Goal: Task Accomplishment & Management: Use online tool/utility

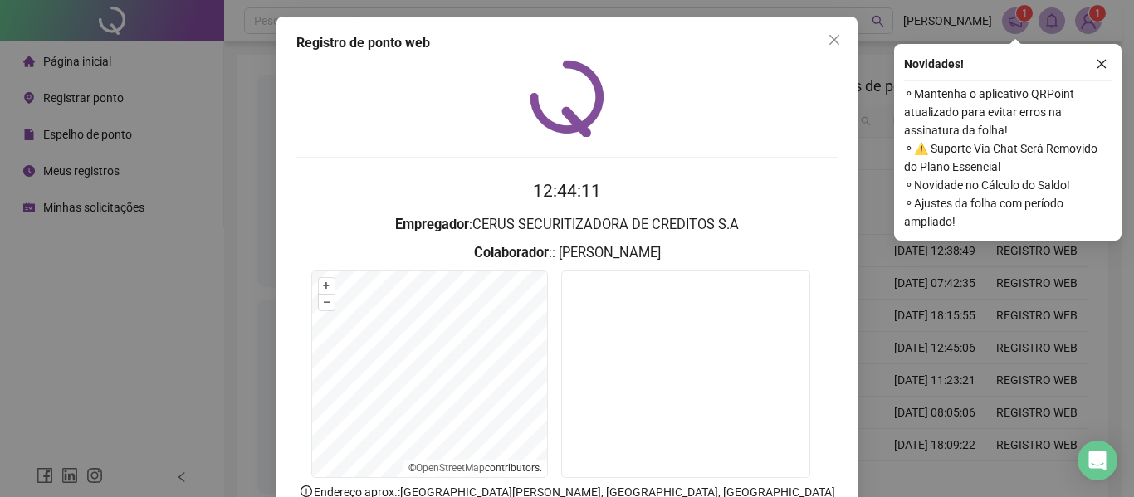
scroll to position [115, 0]
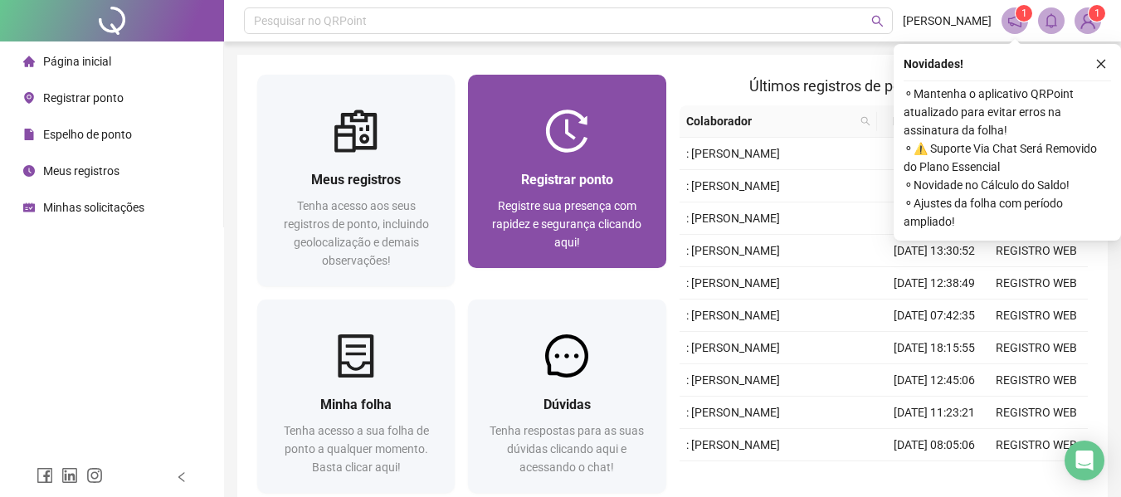
click at [622, 157] on div "Registrar ponto Registre sua presença com rapidez e segurança clicando aqui!" at bounding box center [567, 210] width 198 height 115
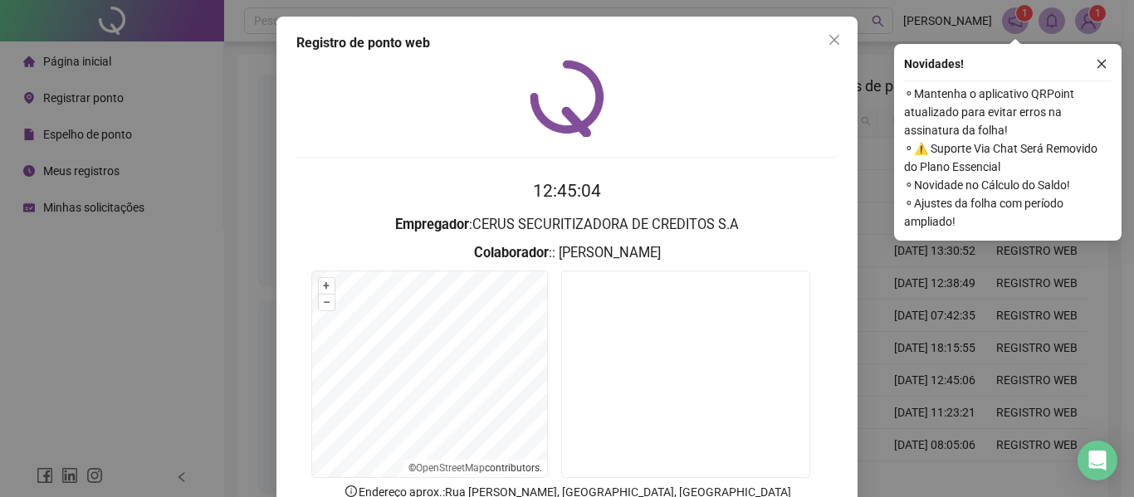
scroll to position [115, 0]
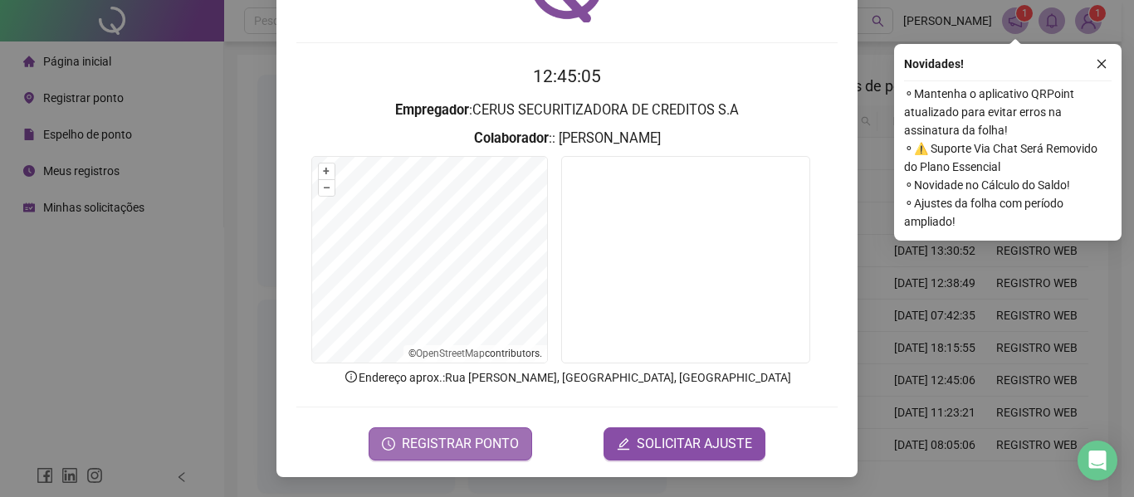
click at [427, 452] on span "REGISTRAR PONTO" at bounding box center [460, 444] width 117 height 20
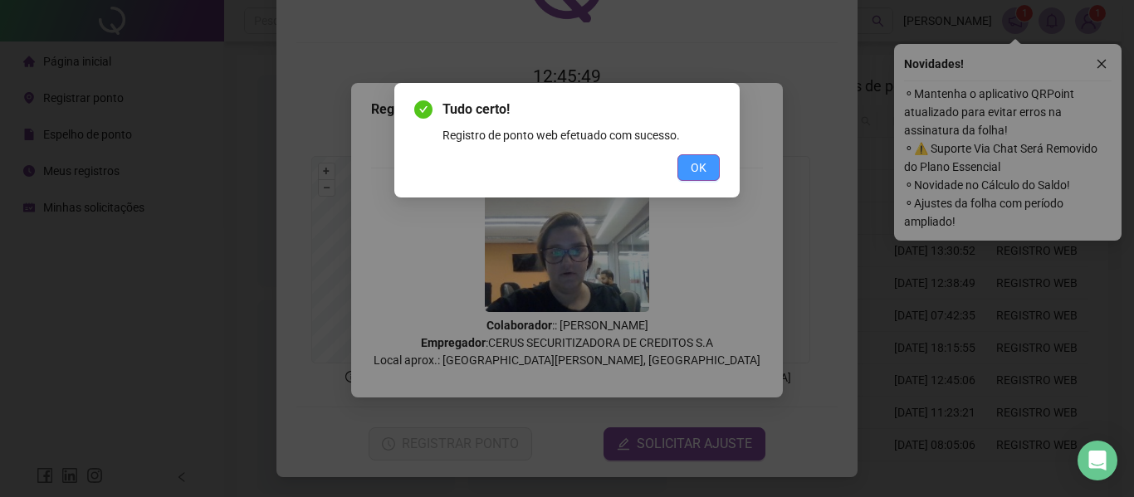
click at [711, 157] on button "OK" at bounding box center [698, 167] width 42 height 27
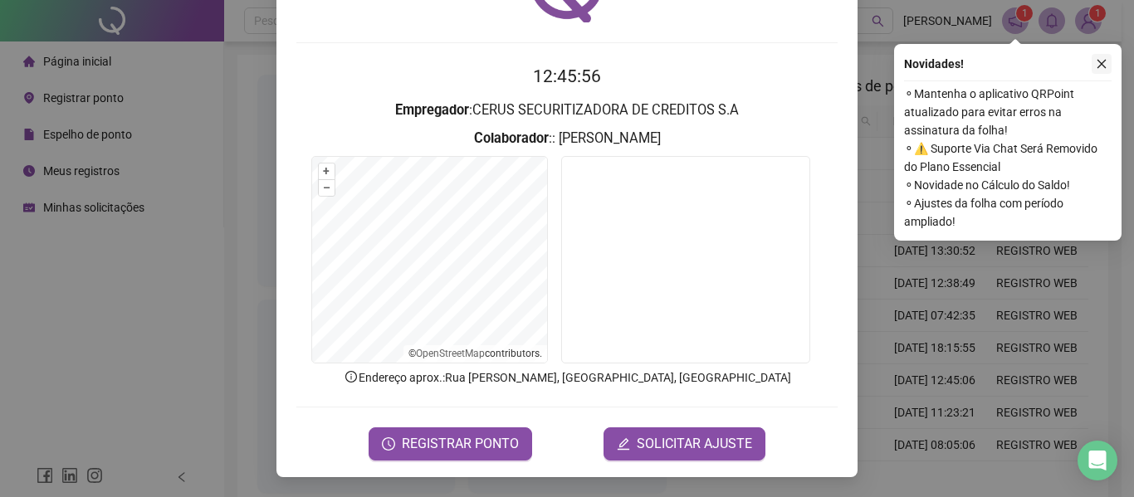
click at [1105, 64] on icon "close" at bounding box center [1101, 64] width 12 height 12
